Goal: Find specific page/section: Find specific page/section

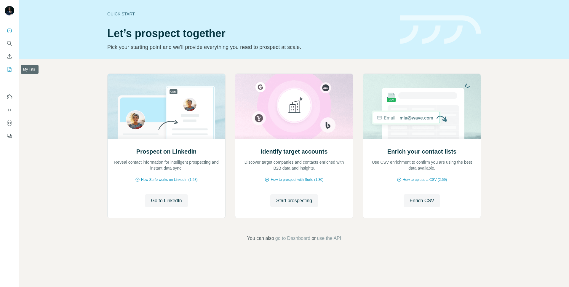
click at [9, 69] on icon "My lists" at bounding box center [10, 69] width 6 height 6
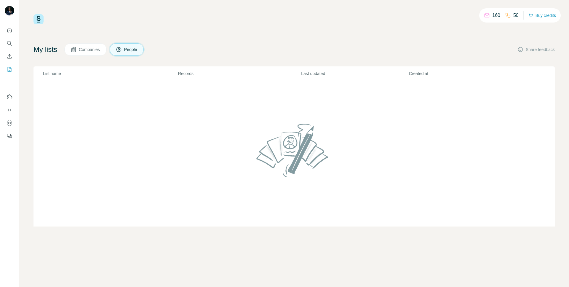
click at [86, 51] on span "Companies" at bounding box center [90, 49] width 22 height 6
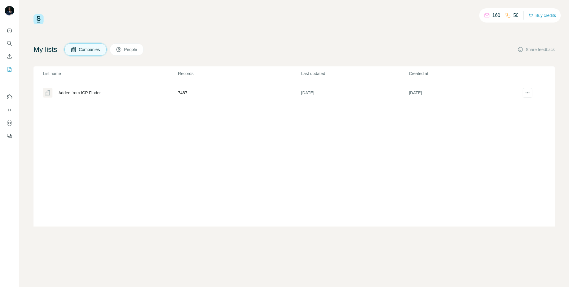
click at [101, 92] on div "Added from ICP Finder" at bounding box center [79, 93] width 42 height 6
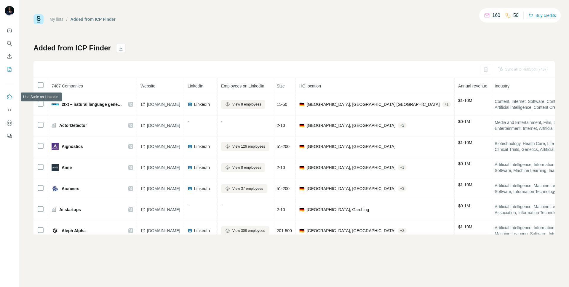
click at [8, 97] on icon "Use Surfe on LinkedIn" at bounding box center [9, 96] width 5 height 5
click at [10, 57] on icon "Enrich CSV" at bounding box center [10, 56] width 6 height 6
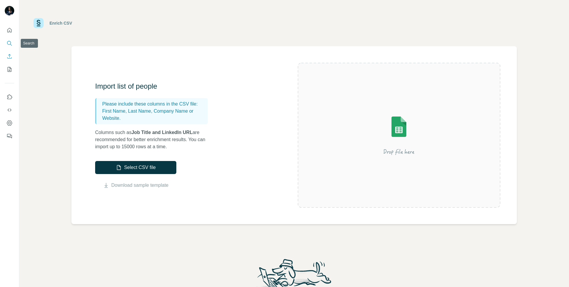
click at [11, 42] on icon "Search" at bounding box center [10, 43] width 6 height 6
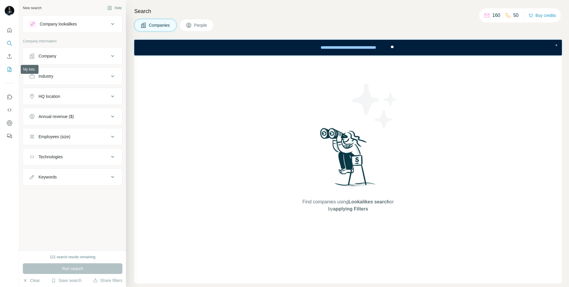
click at [9, 72] on icon "My lists" at bounding box center [10, 69] width 6 height 6
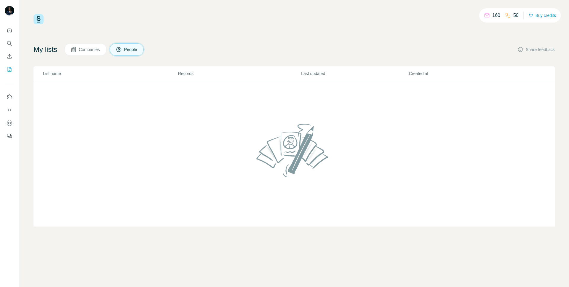
click at [85, 48] on span "Companies" at bounding box center [90, 49] width 22 height 6
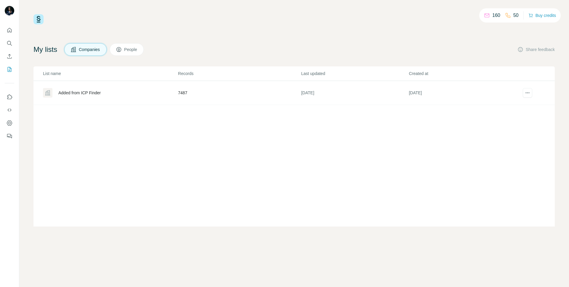
click at [82, 95] on div "Added from ICP Finder" at bounding box center [79, 93] width 42 height 6
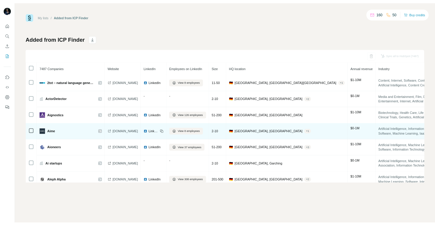
scroll to position [0, 135]
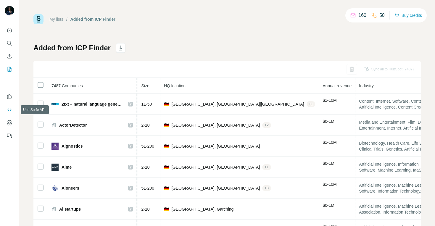
click at [10, 110] on icon "Use Surfe API" at bounding box center [10, 110] width 6 height 6
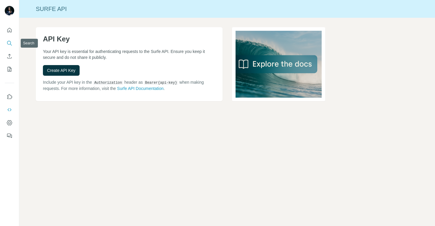
click at [7, 42] on icon "Search" at bounding box center [10, 43] width 6 height 6
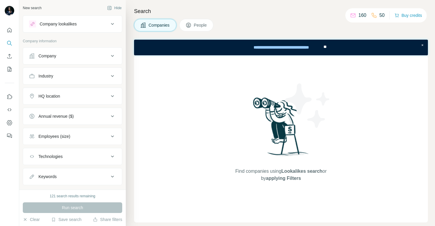
click at [210, 23] on button "People" at bounding box center [196, 25] width 34 height 12
